Goal: Check status

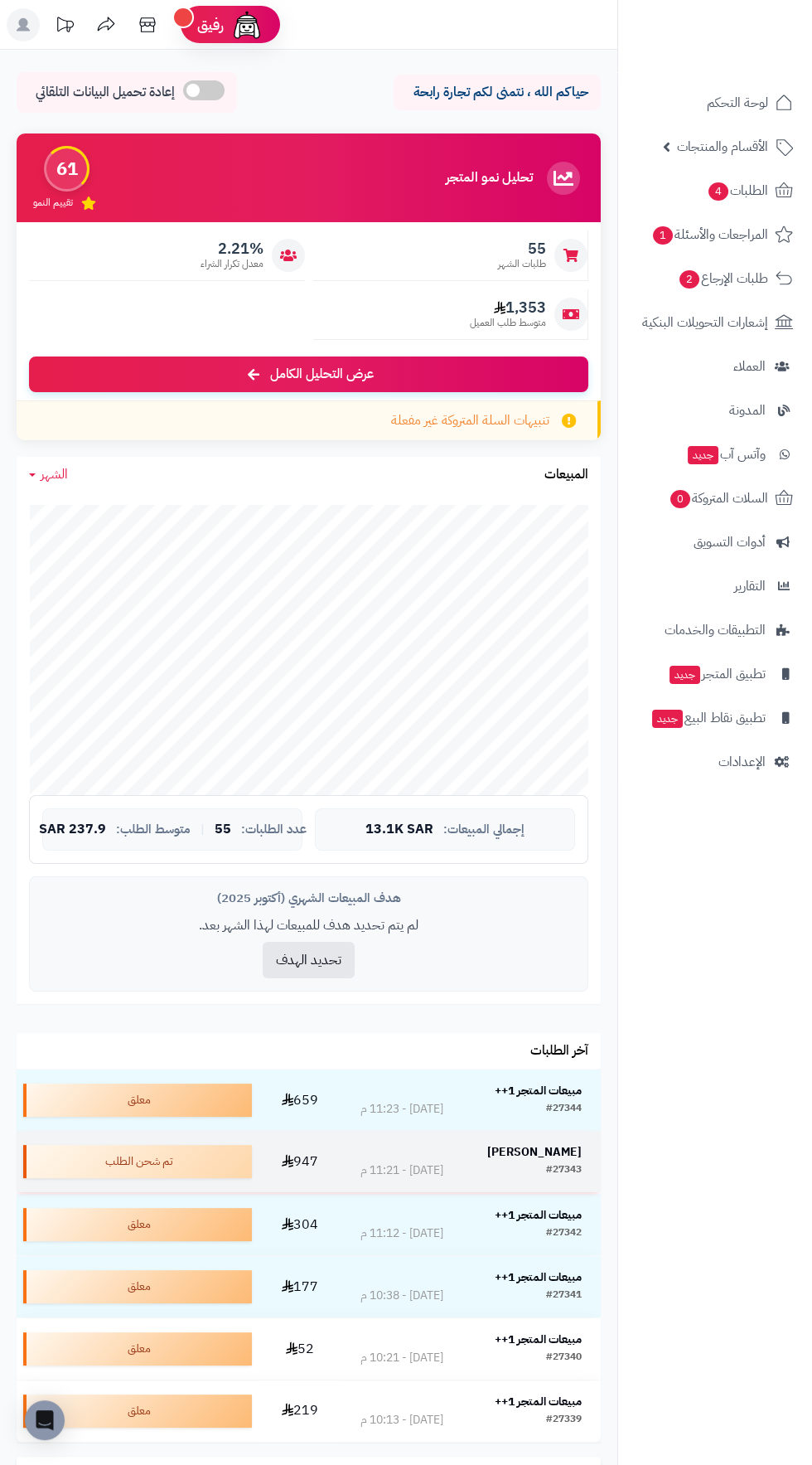
click at [548, 1145] on strong "ريما المرشدي" at bounding box center [534, 1152] width 95 height 18
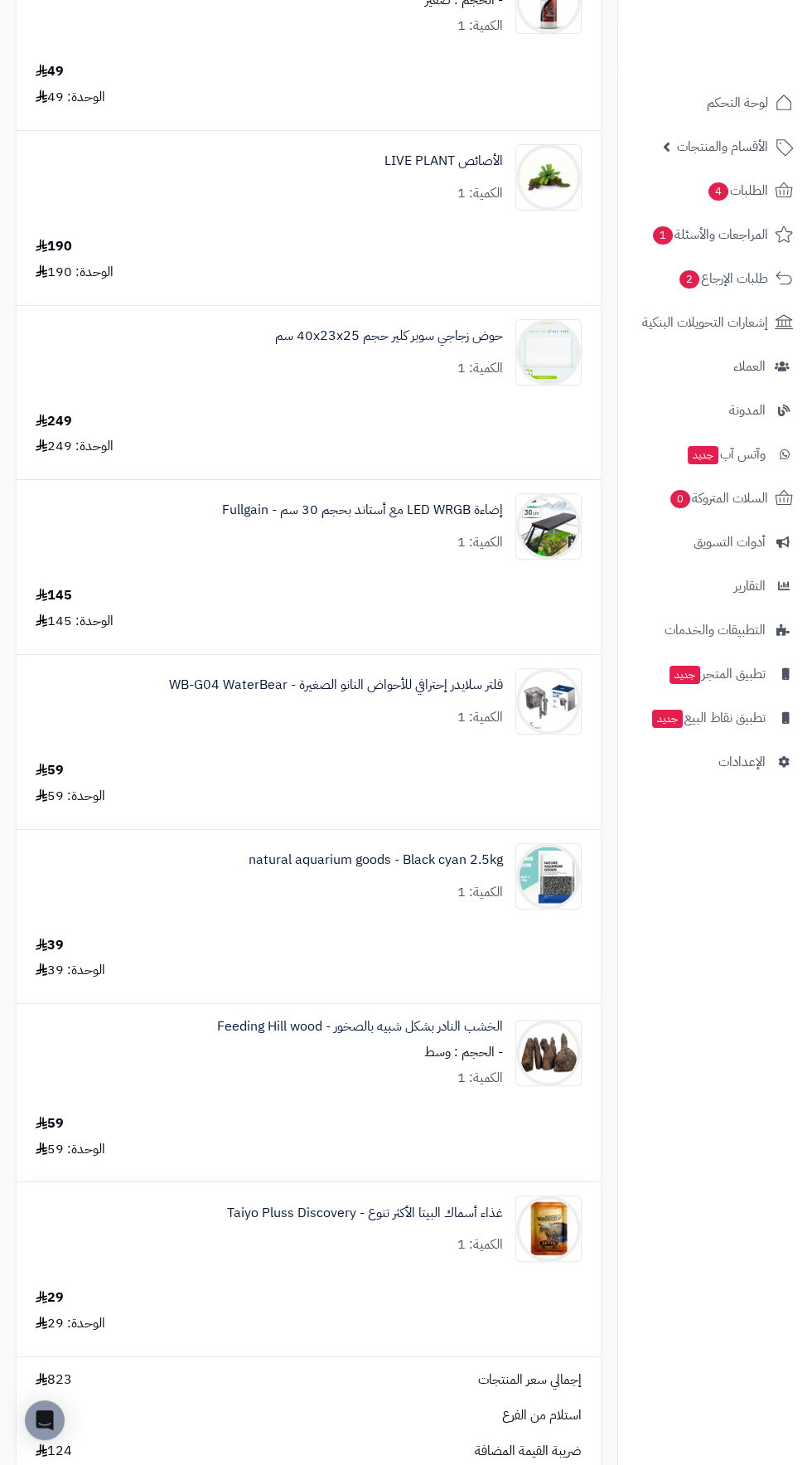
scroll to position [725, 0]
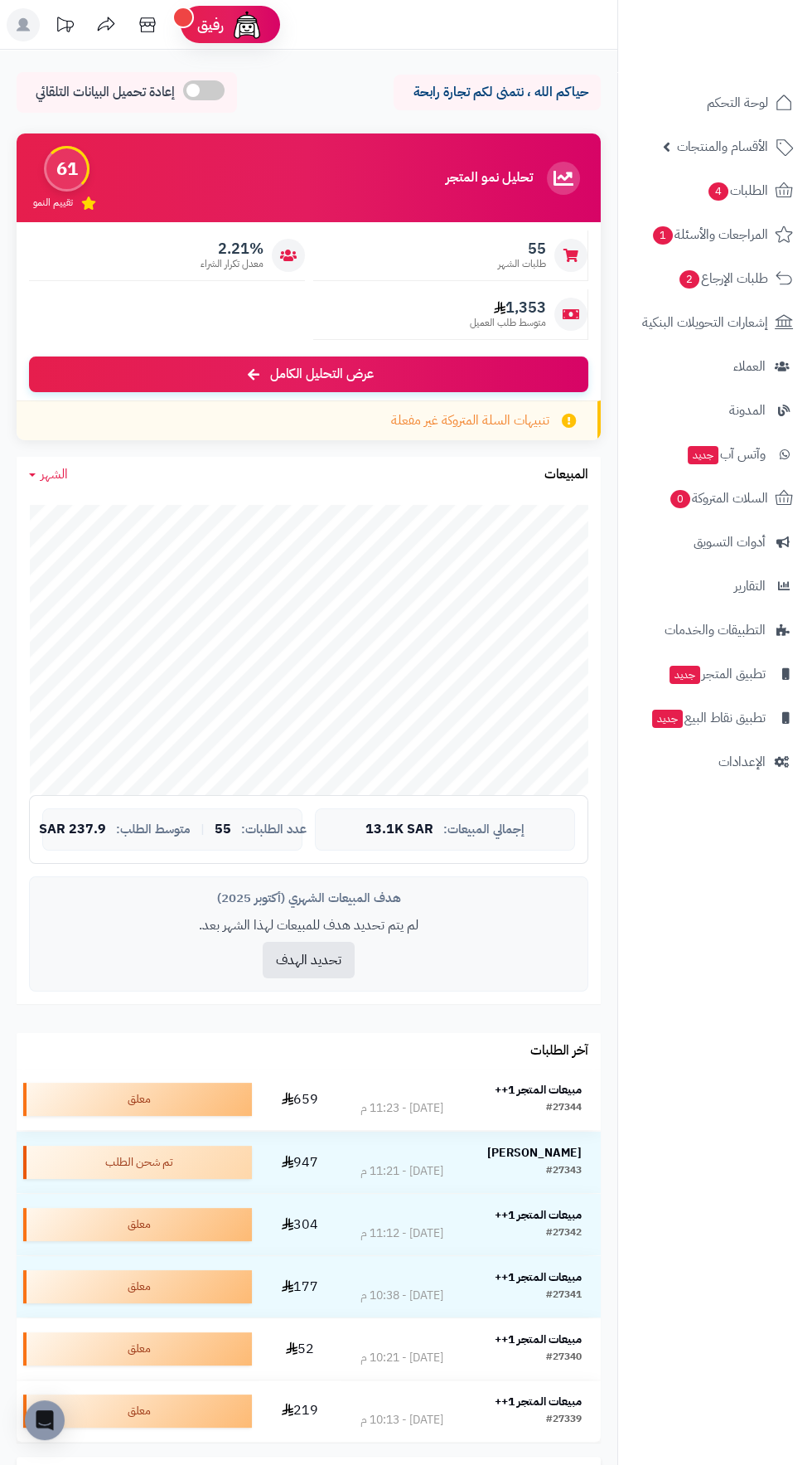
click at [543, 1084] on strong "مبيعات المتجر 1++" at bounding box center [538, 1090] width 87 height 18
